Goal: Task Accomplishment & Management: Manage account settings

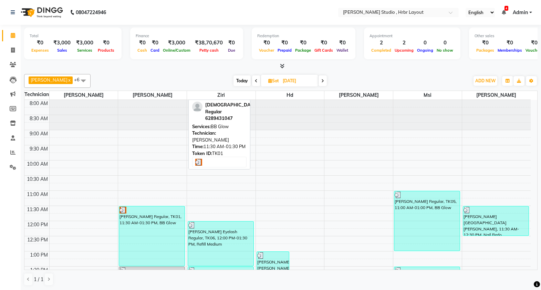
scroll to position [162, 0]
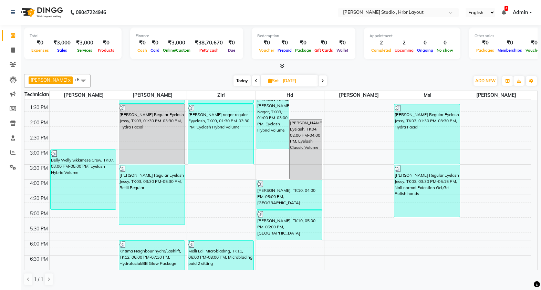
click at [292, 77] on input "[DATE]" at bounding box center [297, 81] width 34 height 10
select select "8"
select select "2025"
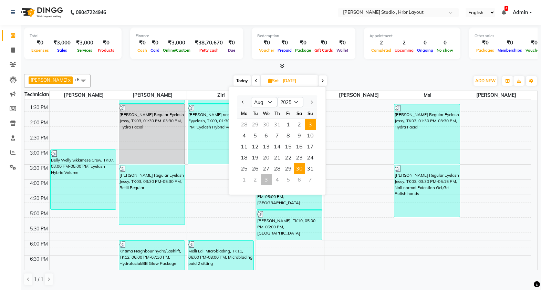
click at [308, 124] on span "3" at bounding box center [310, 124] width 11 height 11
type input "[DATE]"
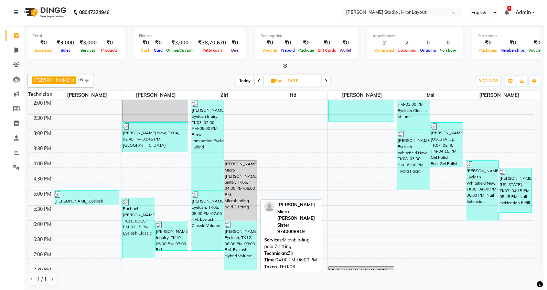
scroll to position [223, 0]
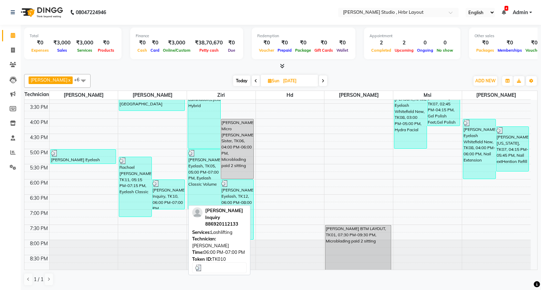
click at [167, 199] on div "[PERSON_NAME] Inquiry, TK10, 06:00 PM-07:00 PM, [GEOGRAPHIC_DATA]" at bounding box center [168, 194] width 32 height 29
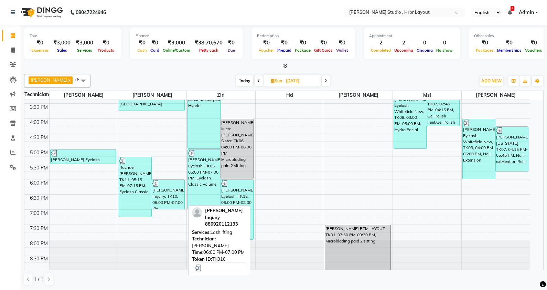
select select "3"
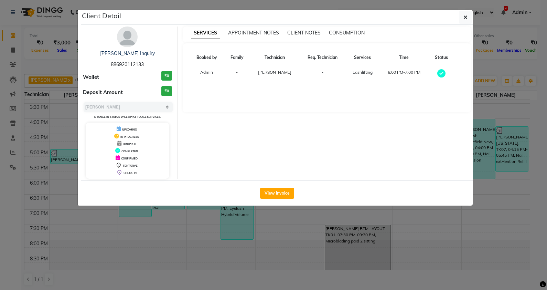
click at [289, 226] on ngb-modal-window "Client Detail [PERSON_NAME] Inquiry 886920112133 Wallet ₹0 Deposit Amount ₹0 Se…" at bounding box center [273, 145] width 547 height 290
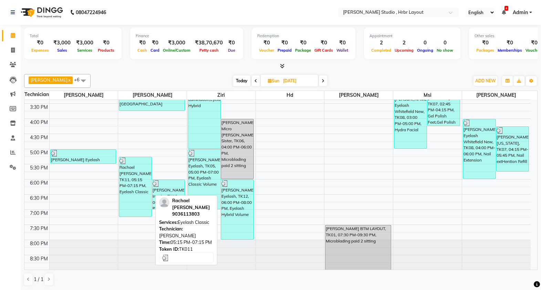
click at [140, 188] on div "Rachael [PERSON_NAME], TK11, 05:15 PM-07:15 PM, Eyelash Classic" at bounding box center [135, 187] width 32 height 60
select select "3"
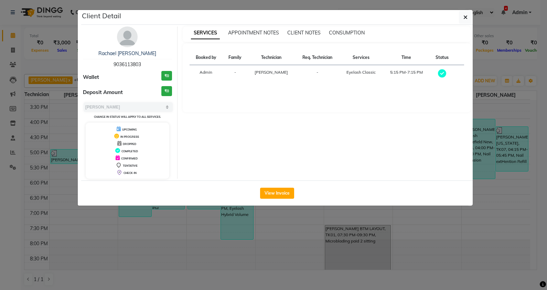
click at [201, 226] on ngb-modal-window "Client Detail Rachael [PERSON_NAME] Eyelash 9036113803 Wallet ₹0 Deposit Amount…" at bounding box center [273, 145] width 547 height 290
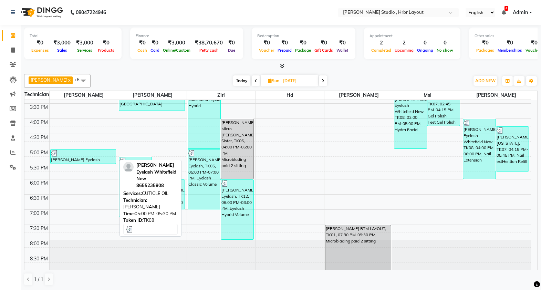
click at [92, 159] on div "[PERSON_NAME] Eyelash Whitefield New, TK08, 05:00 PM-05:30 PM, CUTICLE OIL" at bounding box center [83, 156] width 65 height 14
select select "3"
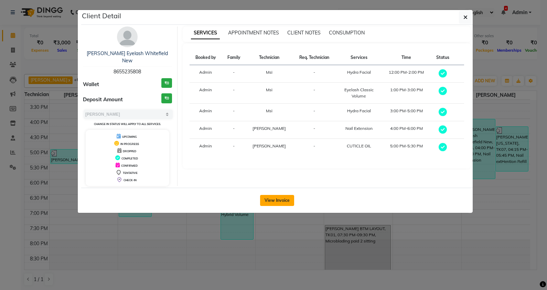
click at [272, 195] on button "View Invoice" at bounding box center [277, 200] width 34 height 11
